Goal: Task Accomplishment & Management: Use online tool/utility

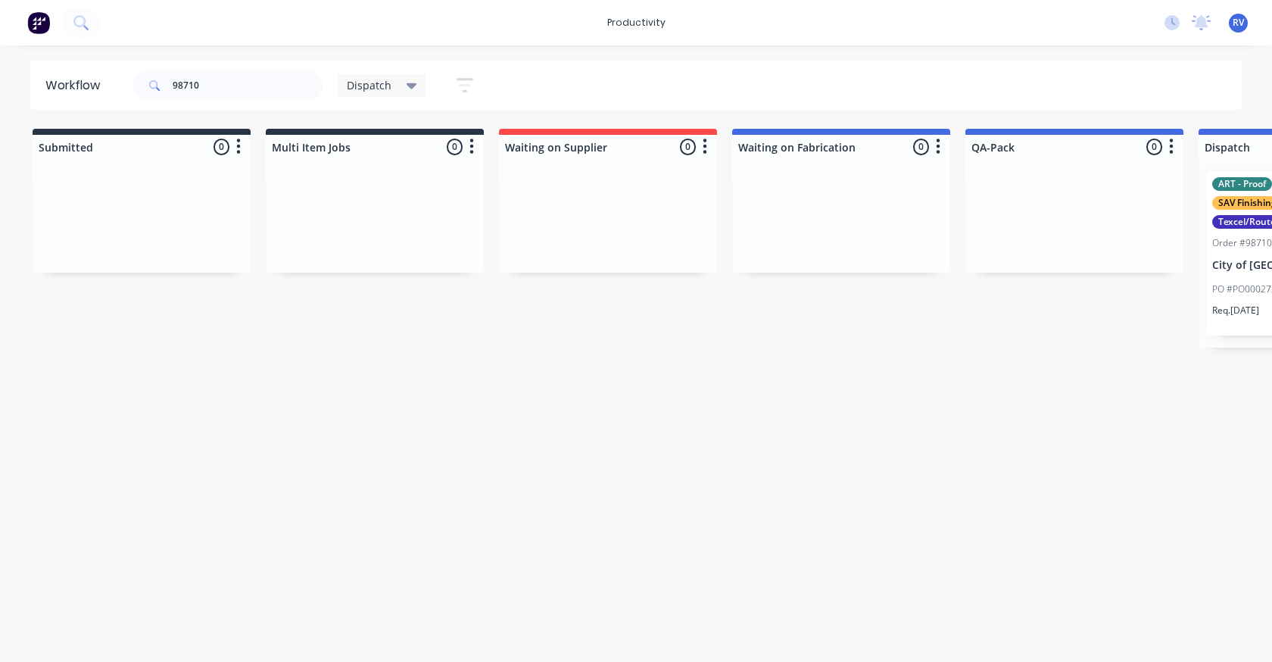
scroll to position [0, 934]
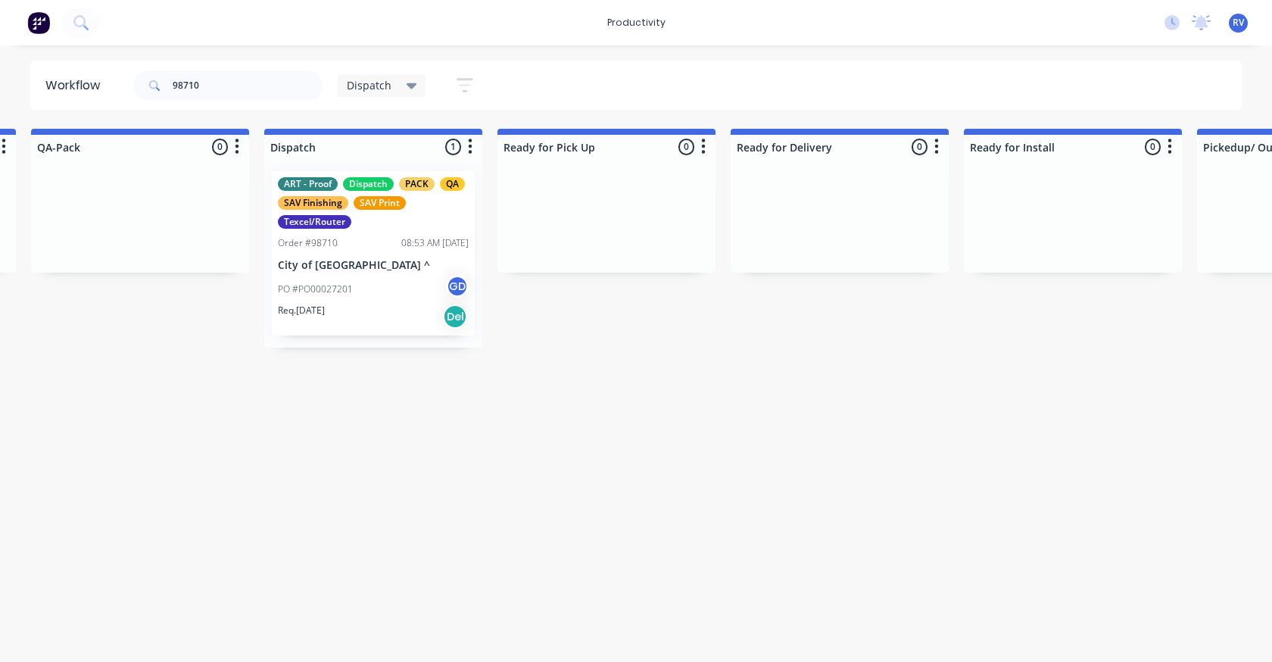
click at [358, 93] on div "Dispatch" at bounding box center [382, 85] width 89 height 23
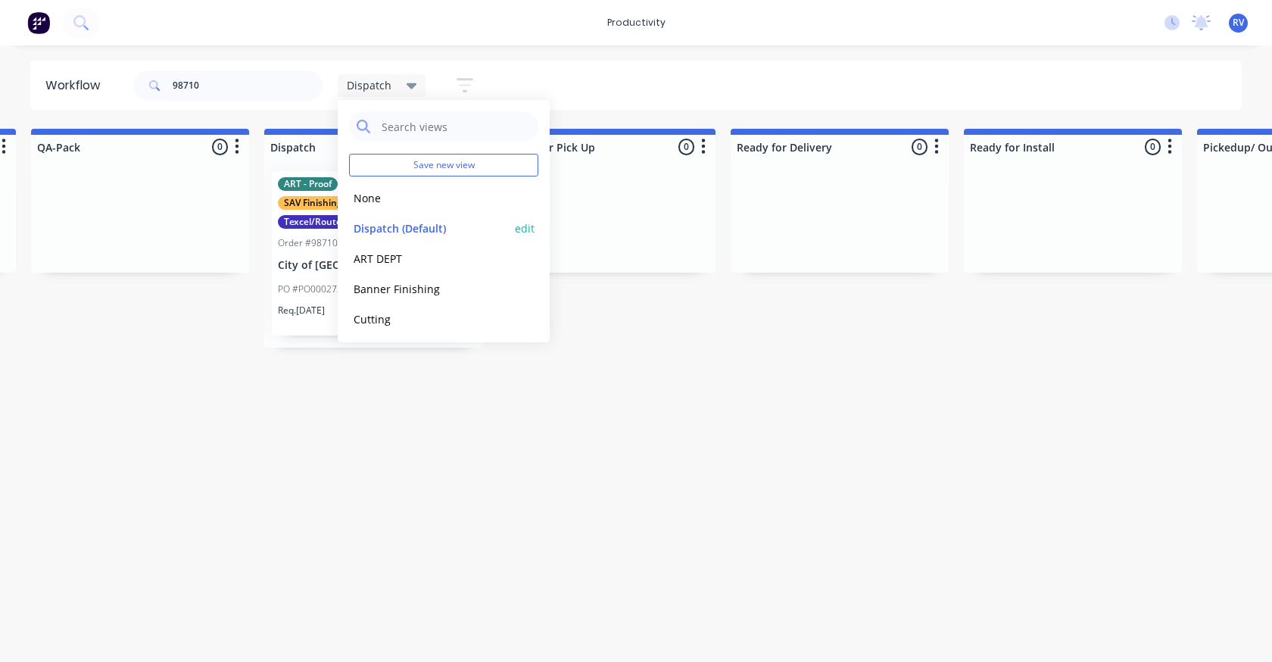
click at [373, 232] on button "Dispatch (Default)" at bounding box center [429, 228] width 161 height 17
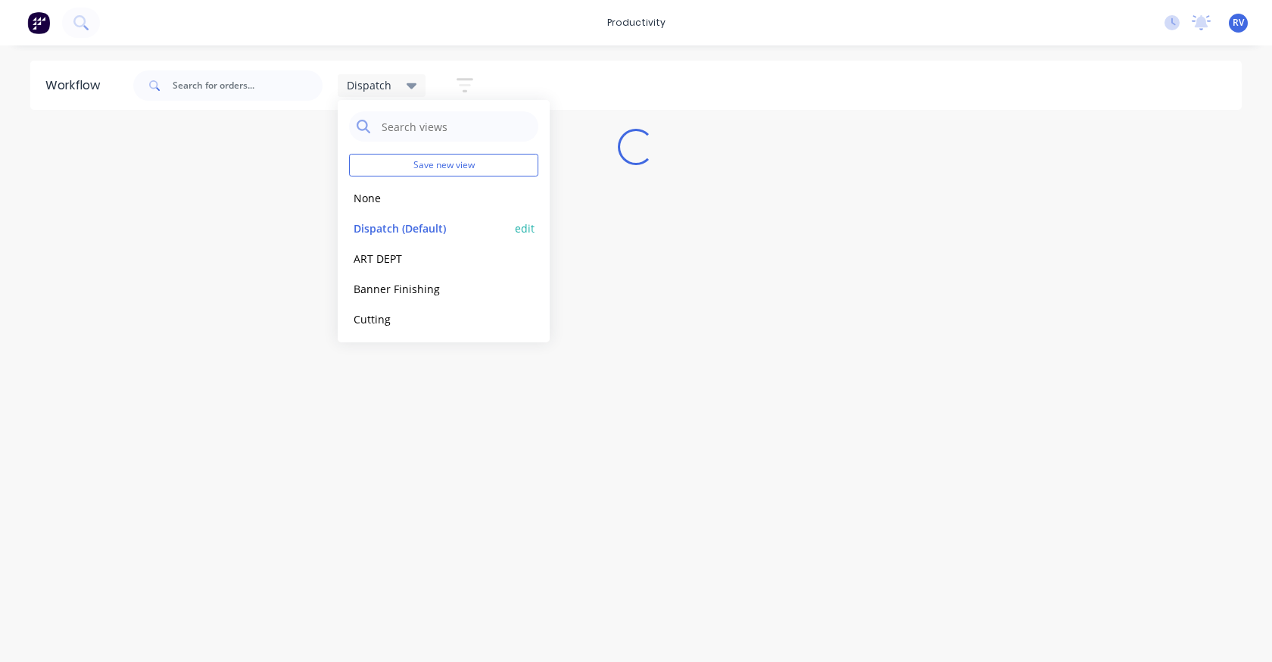
scroll to position [0, 0]
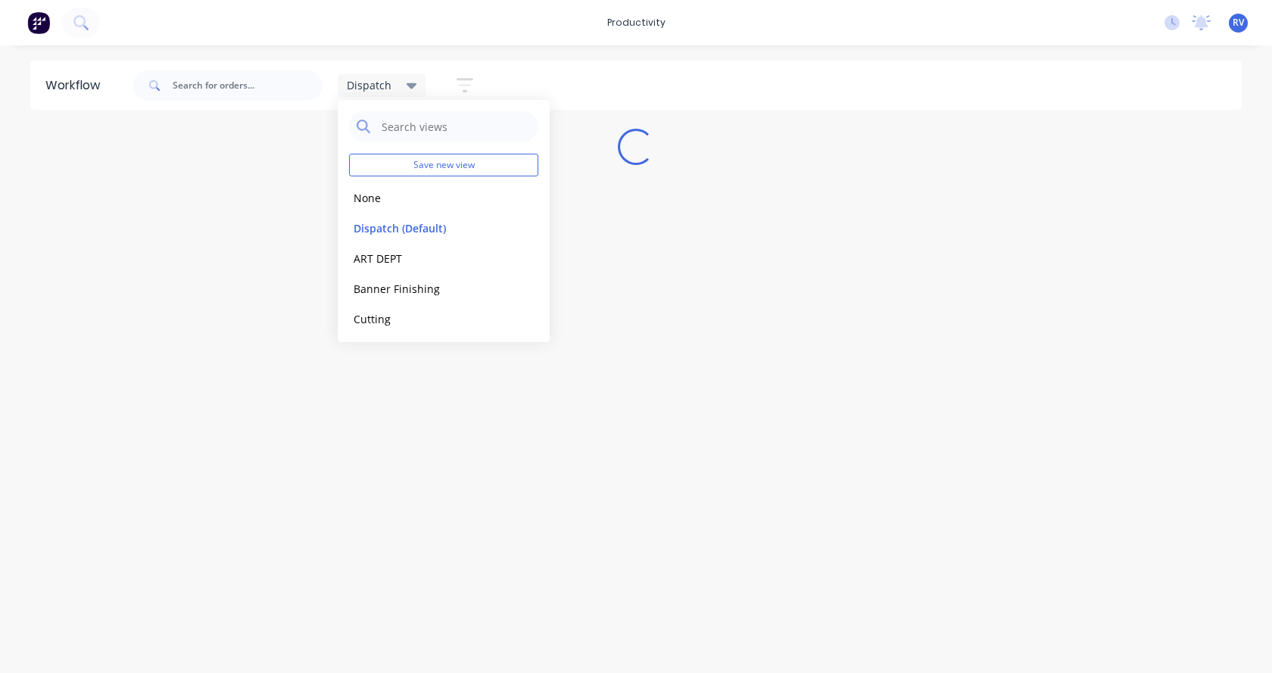
click at [304, 394] on div "Workflow Dispatch Save new view None edit Dispatch (Default) edit ART DEPT edit…" at bounding box center [636, 352] width 1272 height 582
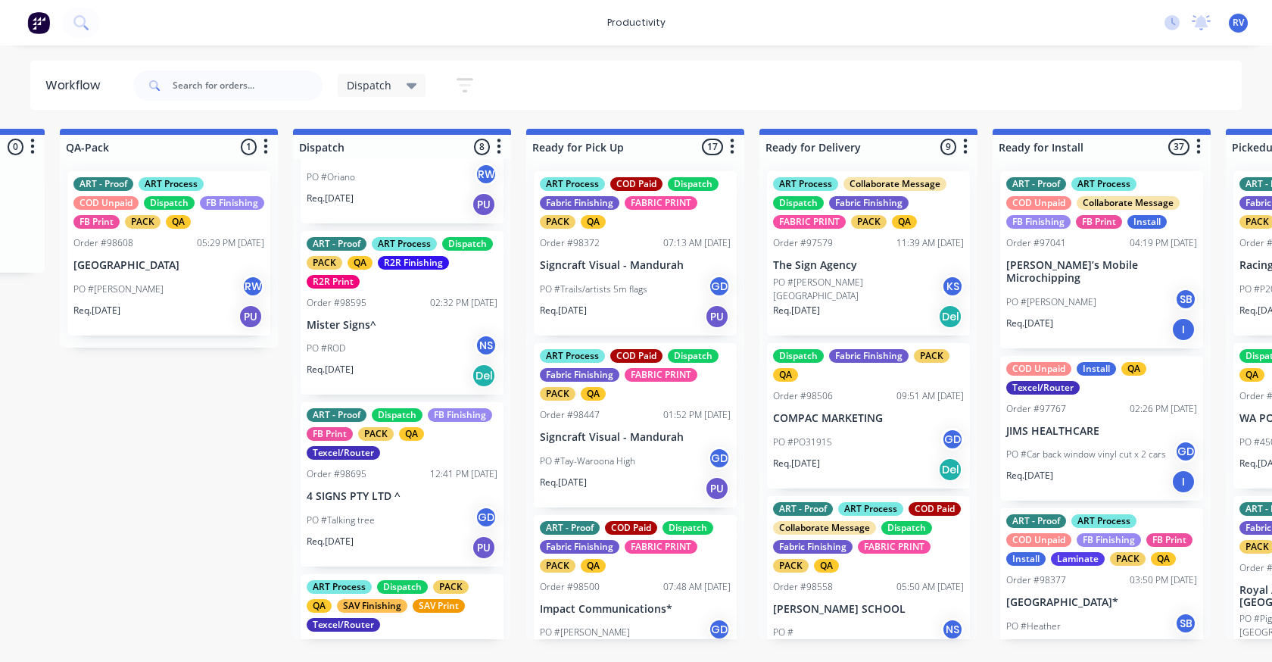
scroll to position [379, 0]
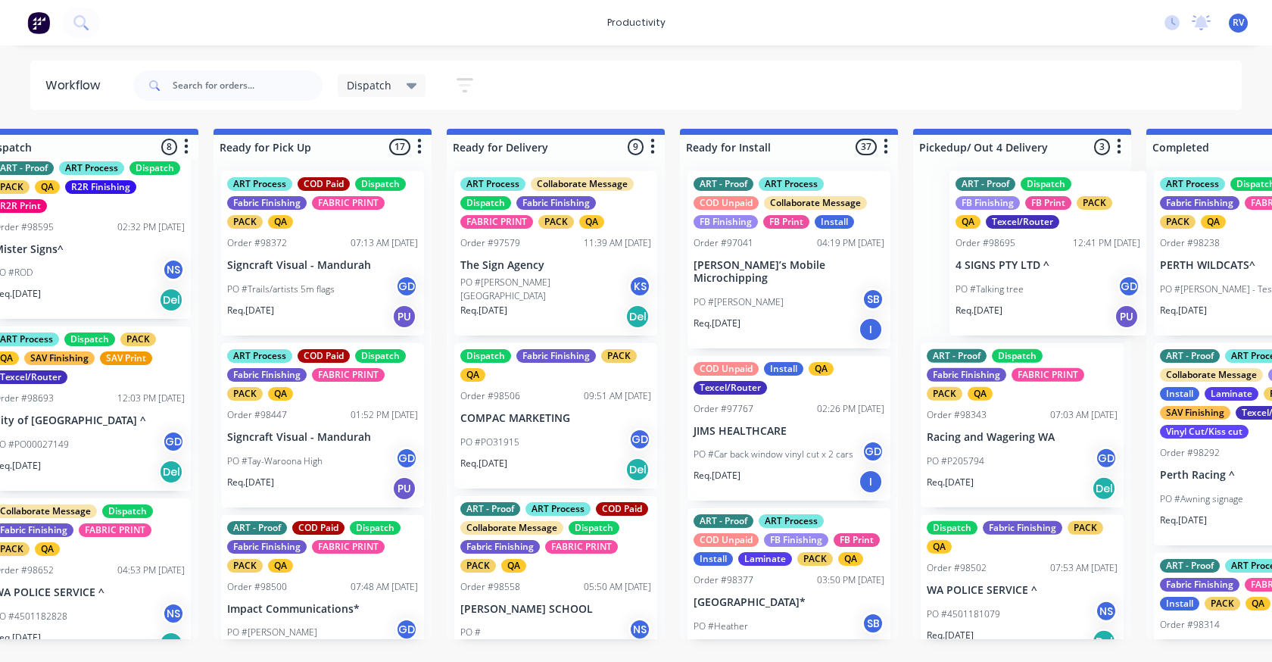
drag, startPoint x: 378, startPoint y: 430, endPoint x: 992, endPoint y: 253, distance: 639.2
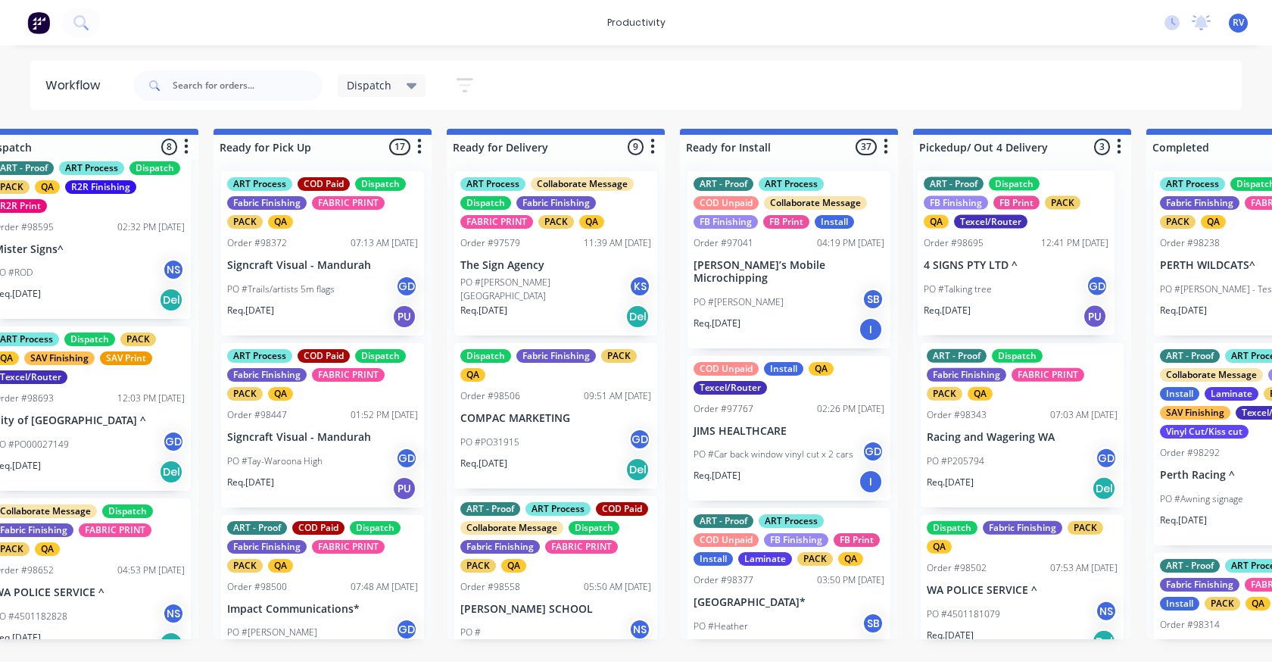
scroll to position [0, 1221]
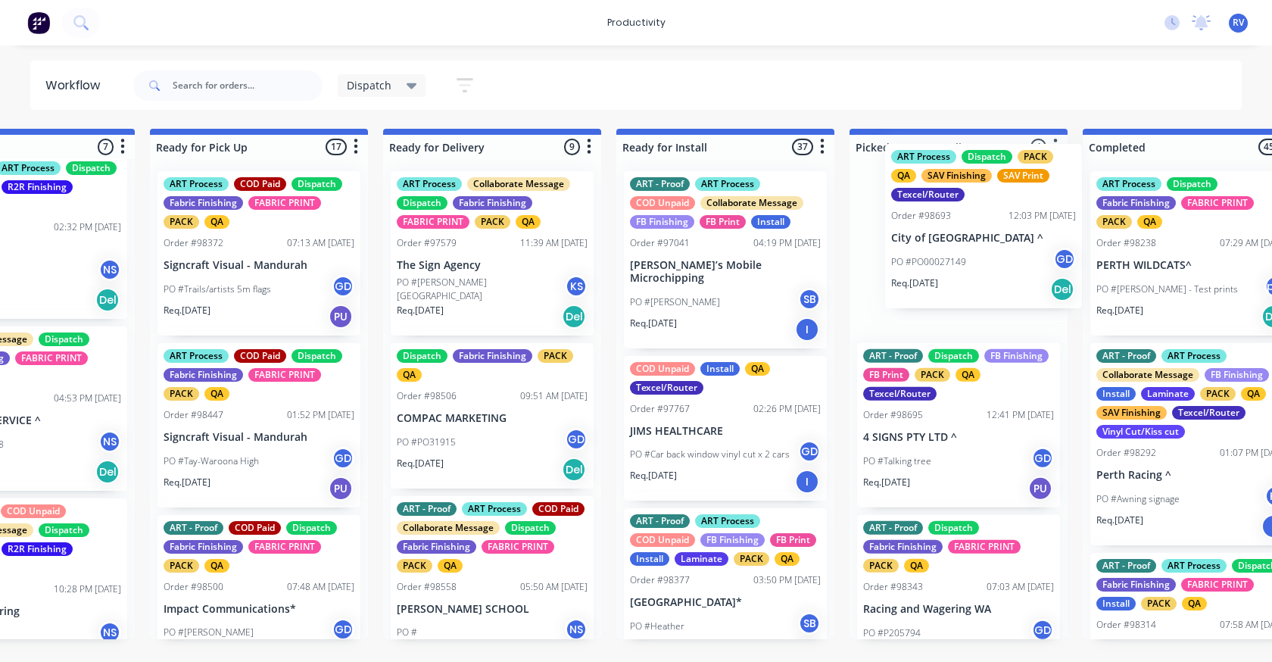
drag, startPoint x: 170, startPoint y: 423, endPoint x: 961, endPoint y: 239, distance: 811.7
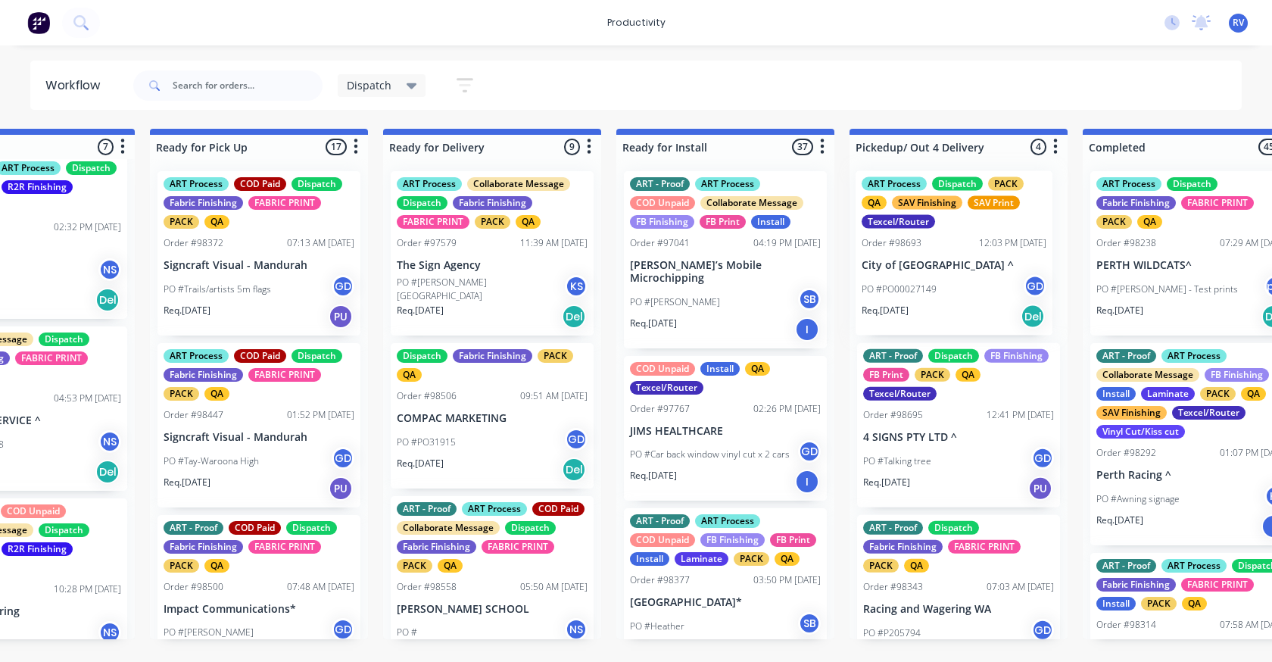
scroll to position [0, 1284]
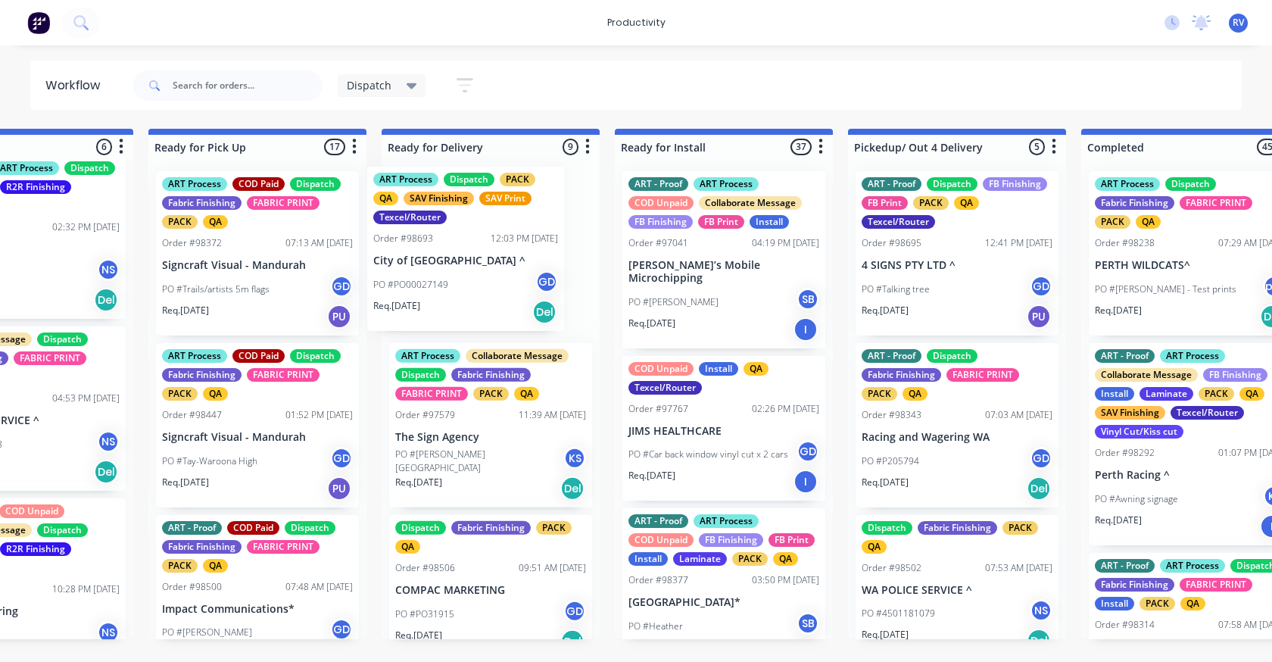
drag, startPoint x: 519, startPoint y: 273, endPoint x: 421, endPoint y: 249, distance: 100.6
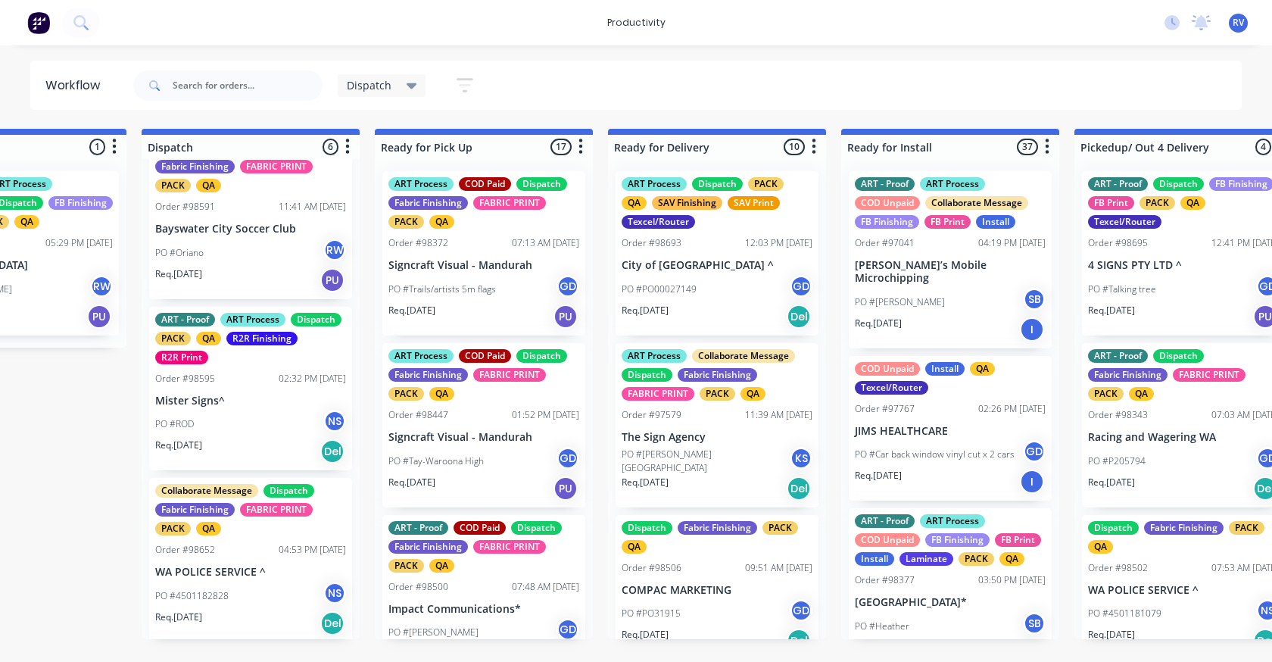
scroll to position [151, 0]
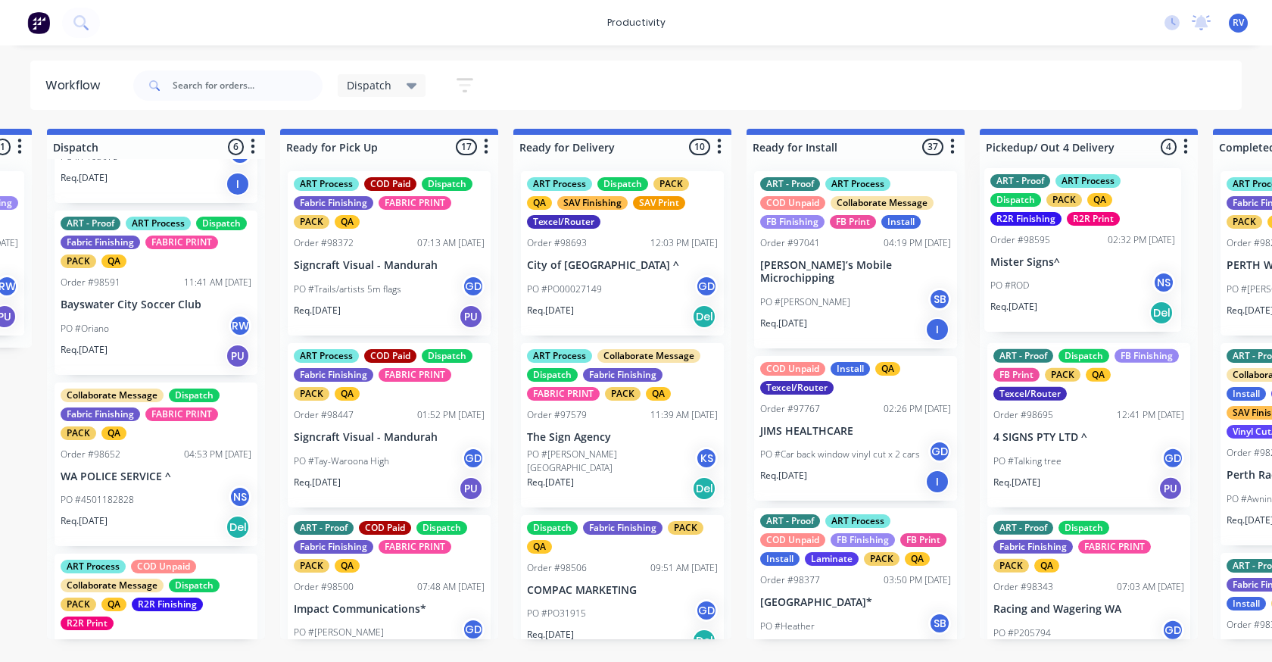
drag, startPoint x: 225, startPoint y: 495, endPoint x: 1003, endPoint y: 254, distance: 814.9
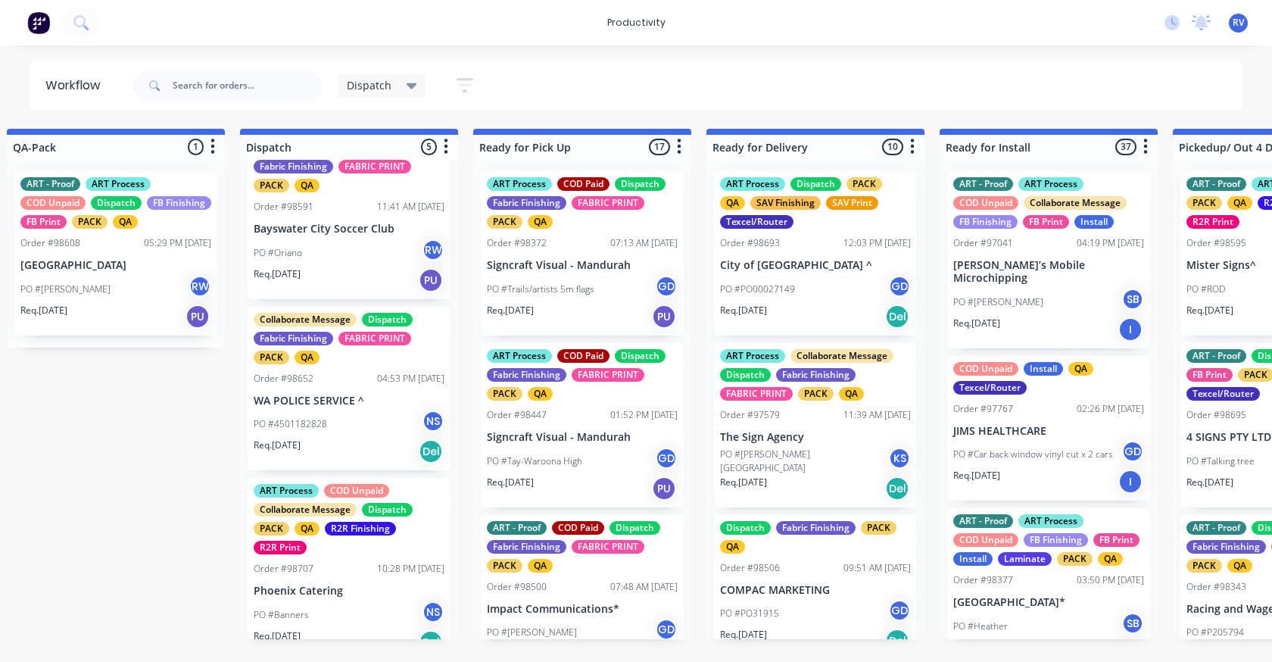
scroll to position [422, 0]
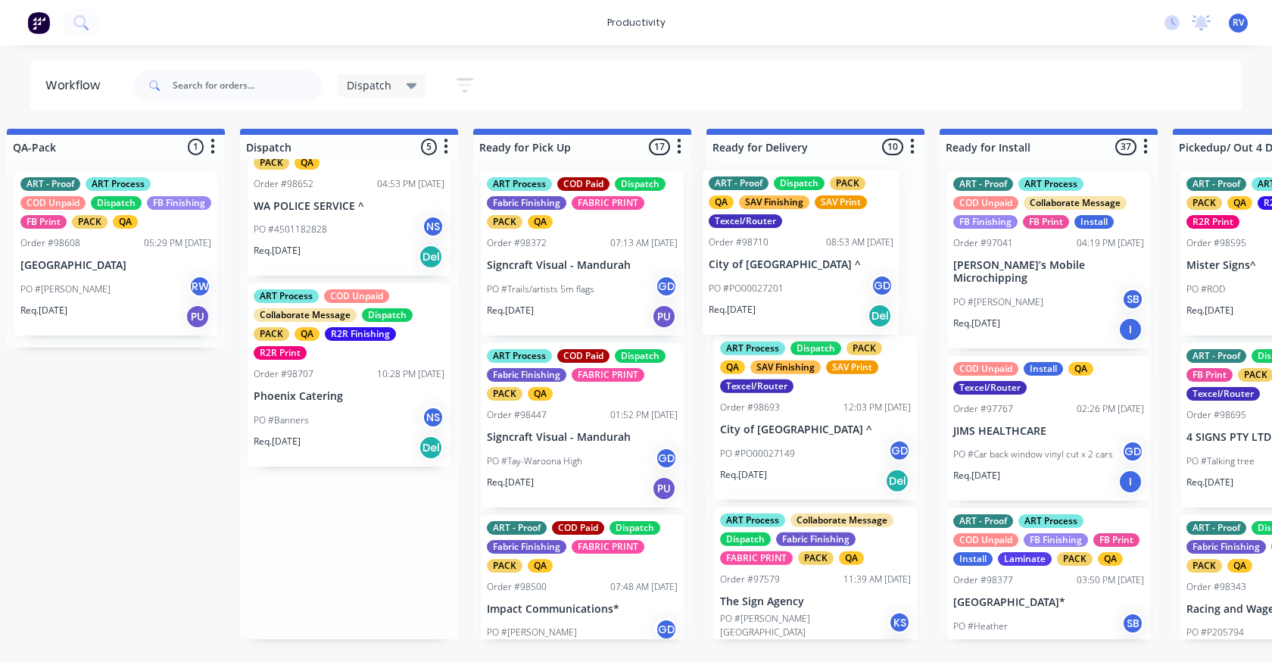
drag, startPoint x: 317, startPoint y: 573, endPoint x: 769, endPoint y: 252, distance: 554.5
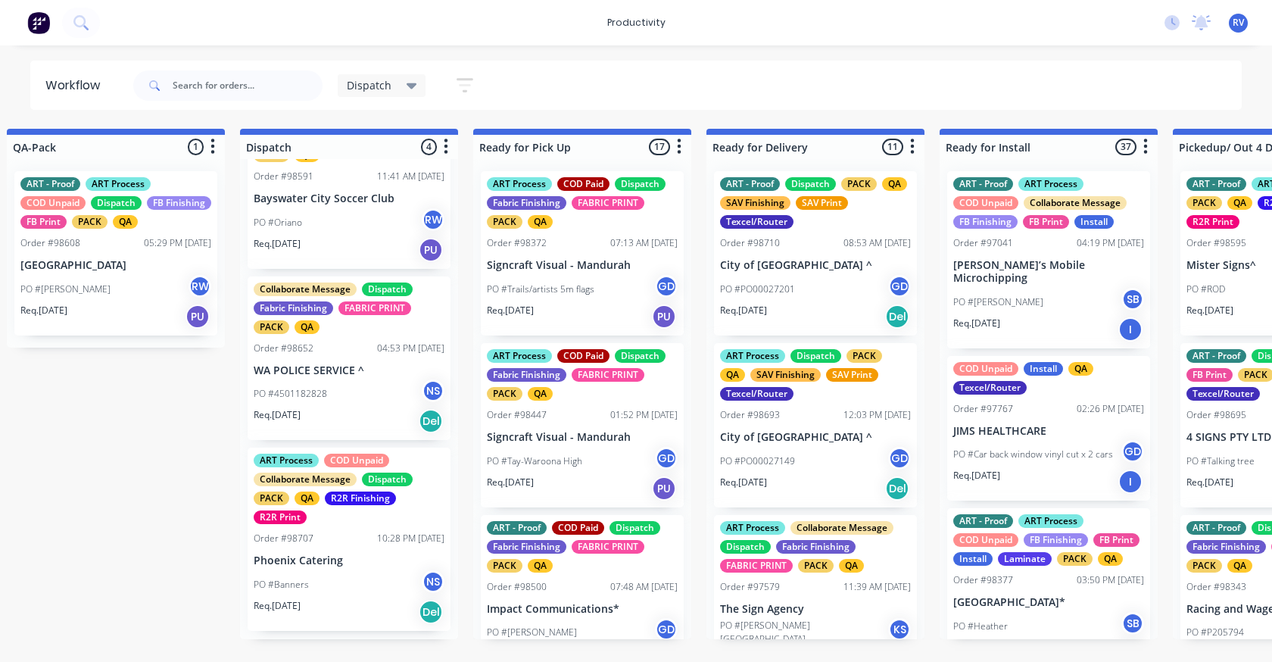
scroll to position [250, 0]
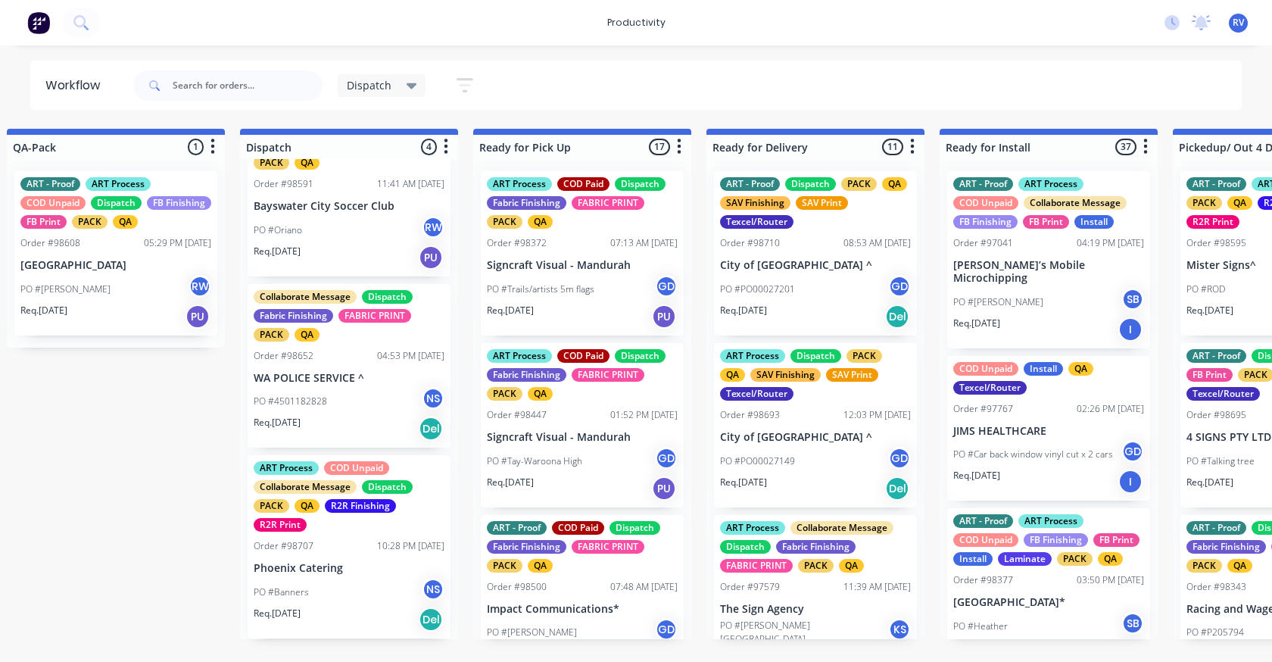
click at [275, 384] on p "WA POLICE SERVICE ^" at bounding box center [349, 378] width 191 height 13
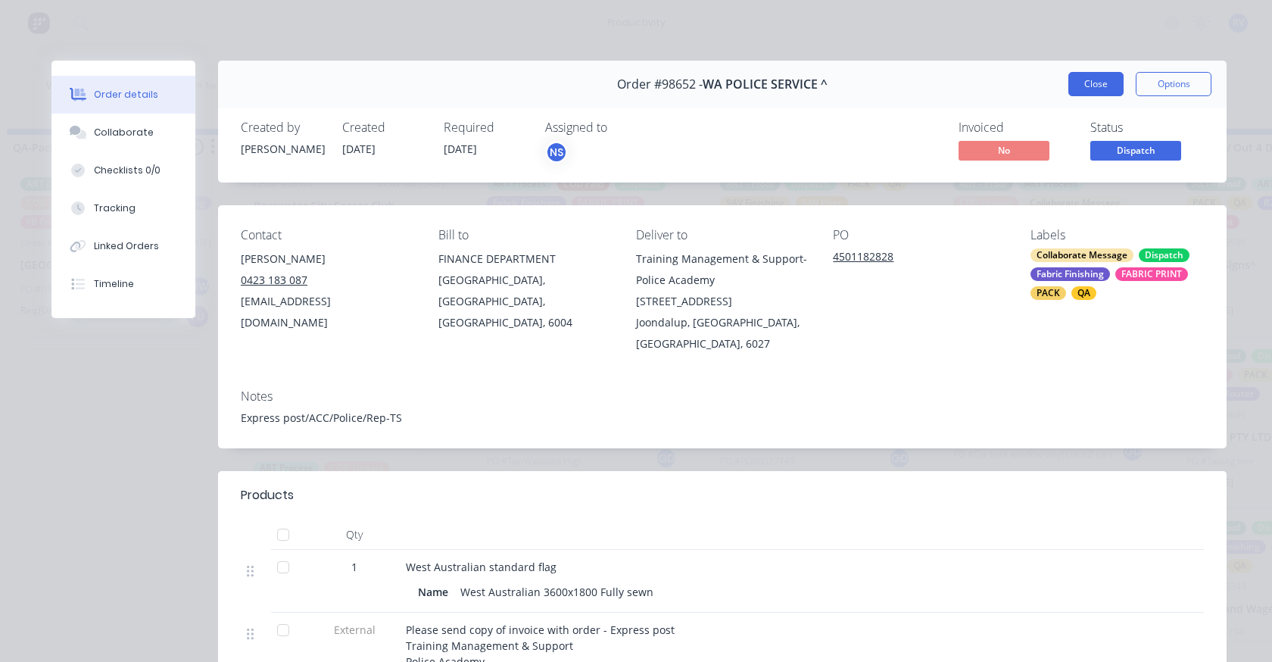
click at [1098, 89] on button "Close" at bounding box center [1096, 84] width 55 height 24
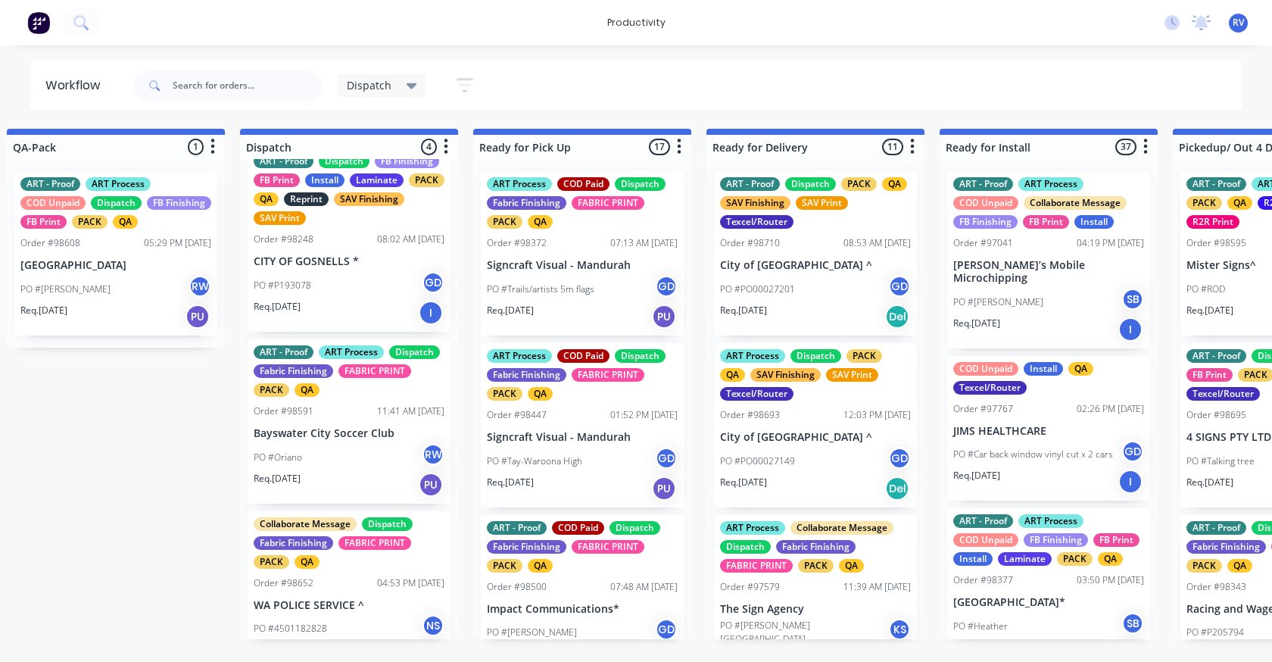
scroll to position [0, 0]
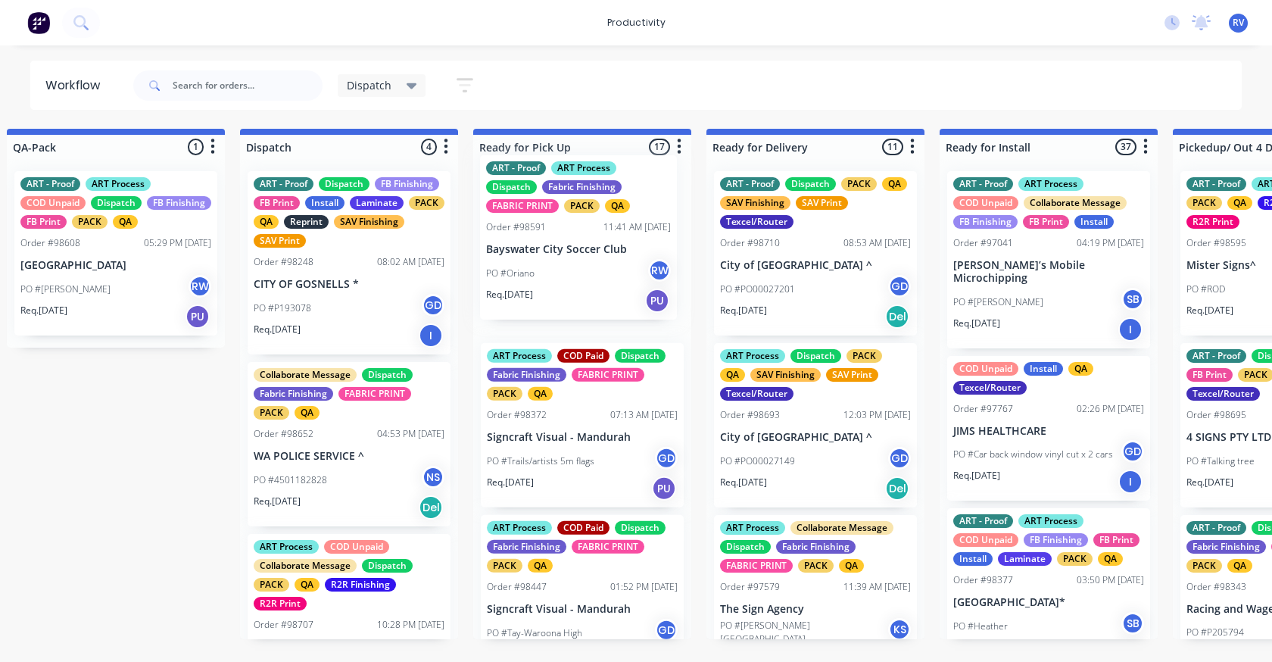
drag, startPoint x: 320, startPoint y: 462, endPoint x: 557, endPoint y: 255, distance: 314.5
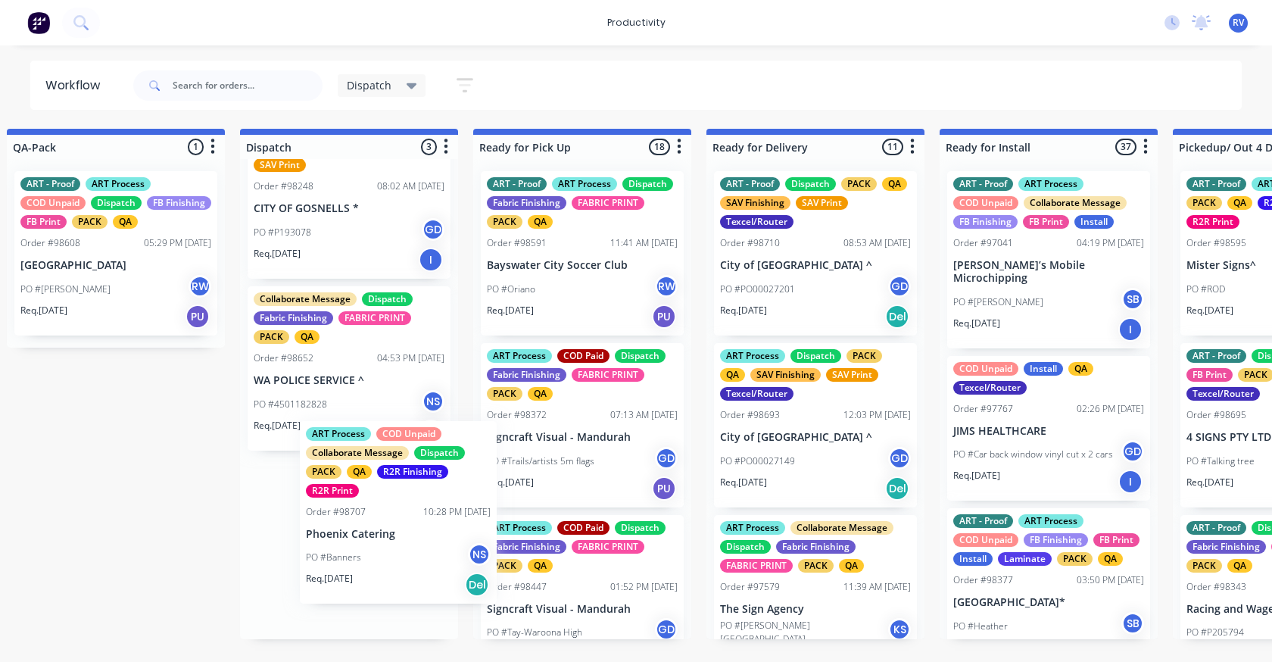
scroll to position [76, 0]
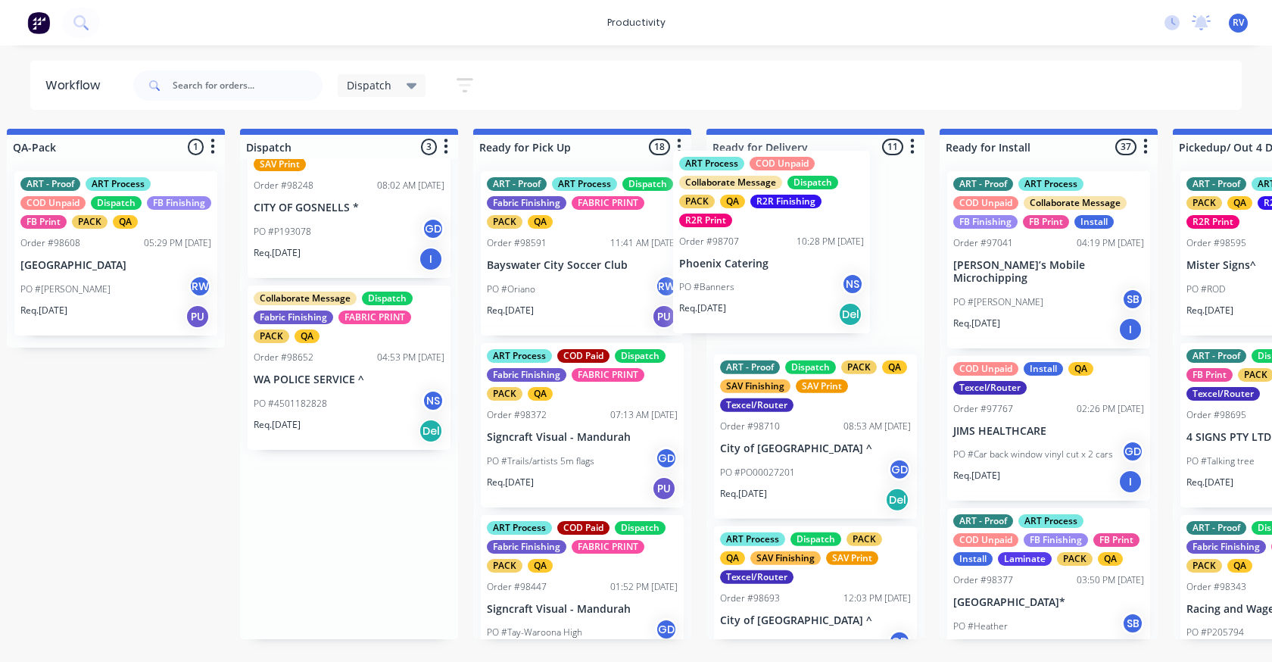
drag, startPoint x: 324, startPoint y: 558, endPoint x: 755, endPoint y: 246, distance: 532.0
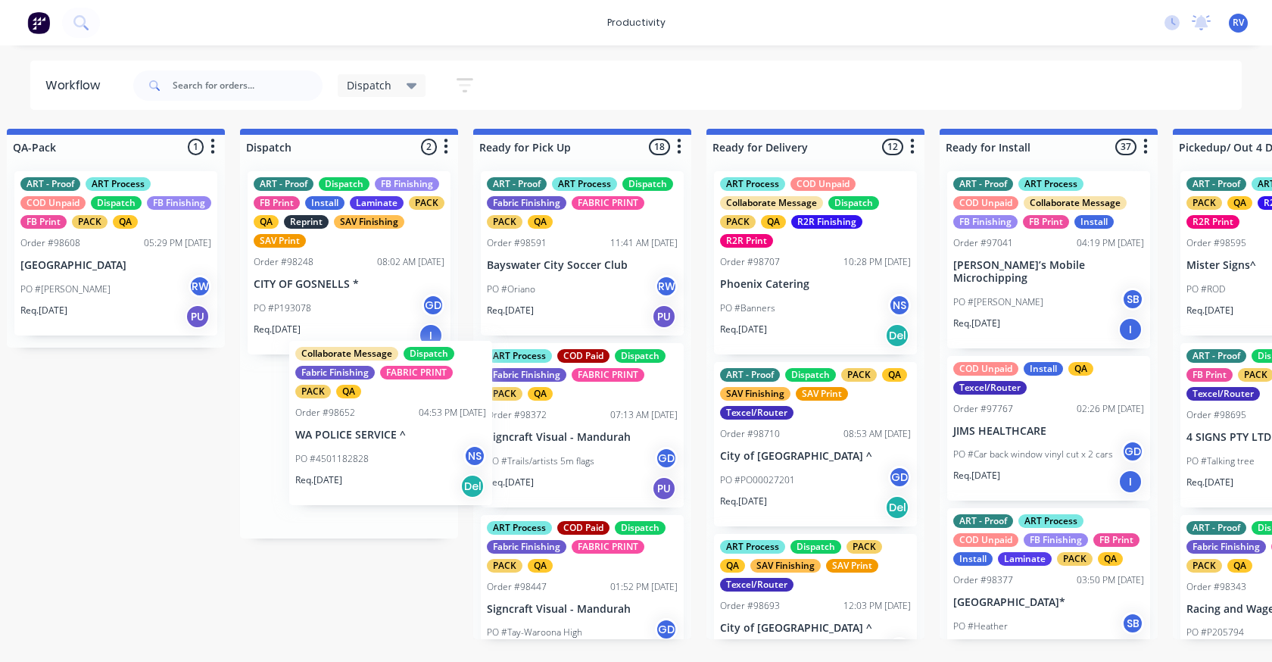
scroll to position [0, 958]
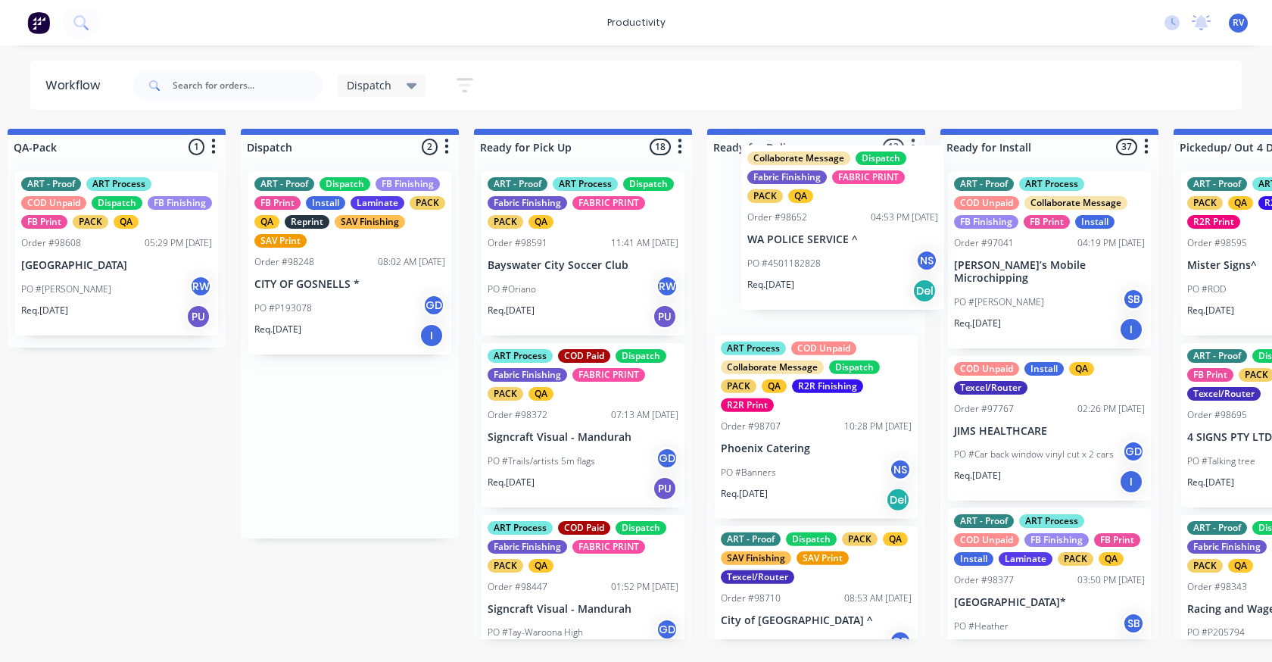
drag, startPoint x: 320, startPoint y: 468, endPoint x: 769, endPoint y: 270, distance: 490.6
